Goal: Navigation & Orientation: Find specific page/section

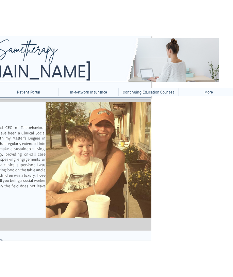
scroll to position [0, 136]
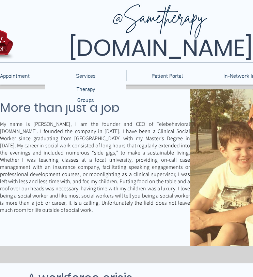
click at [82, 70] on p "Services" at bounding box center [86, 75] width 27 height 11
click at [84, 82] on div at bounding box center [167, 42] width 334 height 84
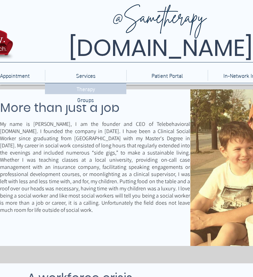
click at [86, 92] on p "Therapy" at bounding box center [86, 88] width 24 height 11
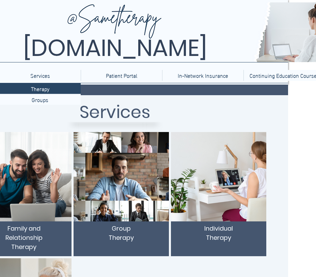
scroll to position [0, 136]
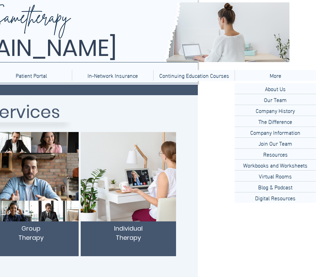
click at [253, 76] on p "More" at bounding box center [275, 75] width 18 height 11
click at [253, 101] on p "Our Team" at bounding box center [275, 99] width 28 height 11
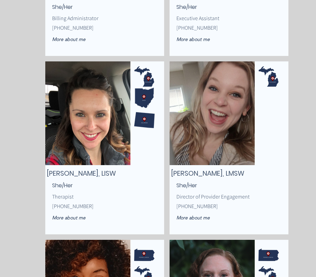
scroll to position [599, 0]
